Goal: Entertainment & Leisure: Consume media (video, audio)

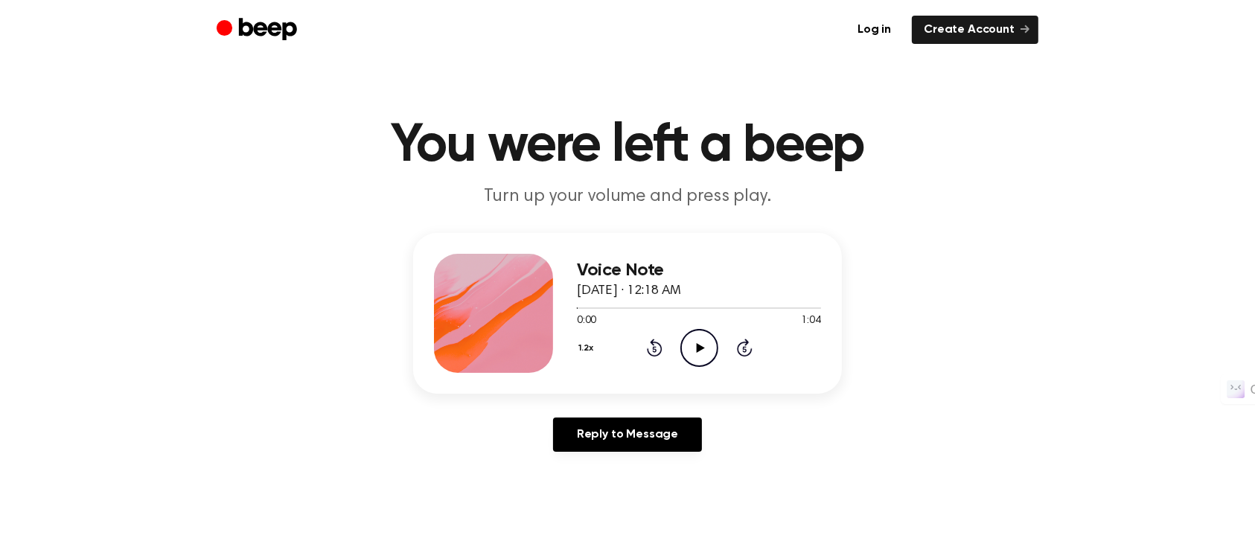
click at [693, 352] on icon "Play Audio" at bounding box center [700, 348] width 38 height 38
click at [696, 355] on icon "Play Audio" at bounding box center [700, 348] width 38 height 38
click at [788, 308] on div at bounding box center [699, 308] width 244 height 12
